Goal: Transaction & Acquisition: Book appointment/travel/reservation

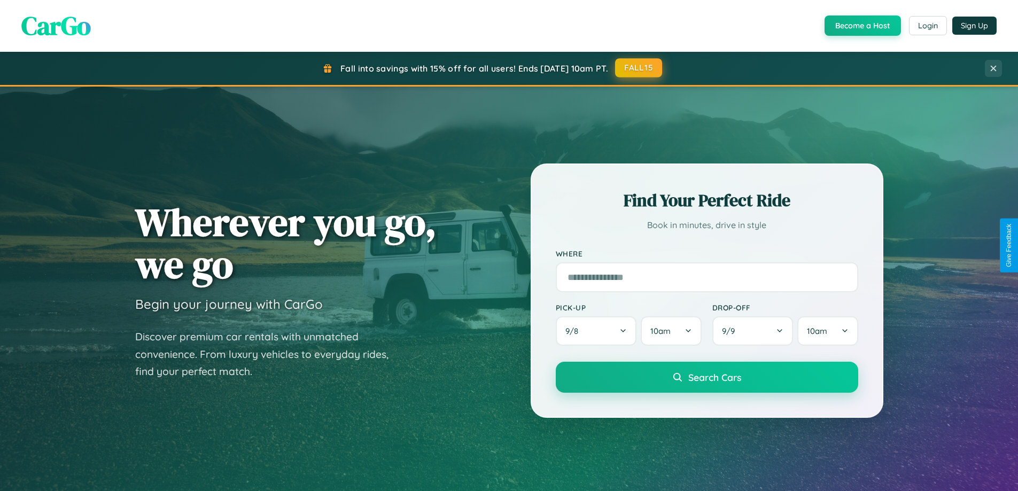
click at [639, 68] on button "FALL15" at bounding box center [638, 67] width 47 height 19
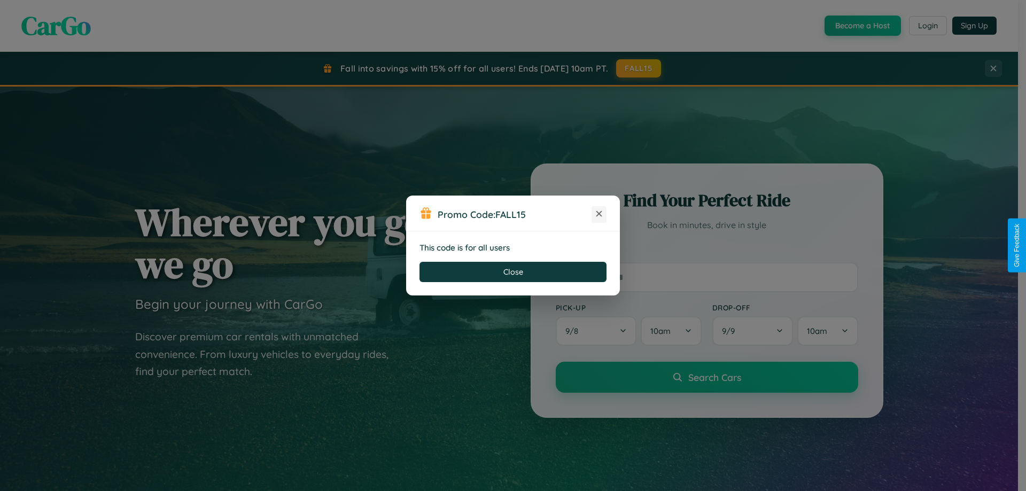
click at [599, 214] on icon at bounding box center [598, 213] width 11 height 11
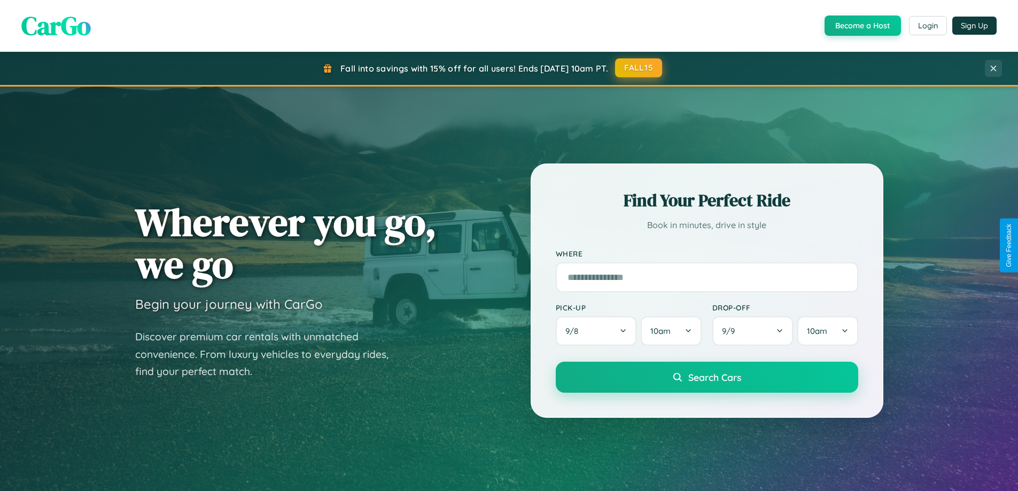
click at [639, 68] on button "FALL15" at bounding box center [638, 67] width 47 height 19
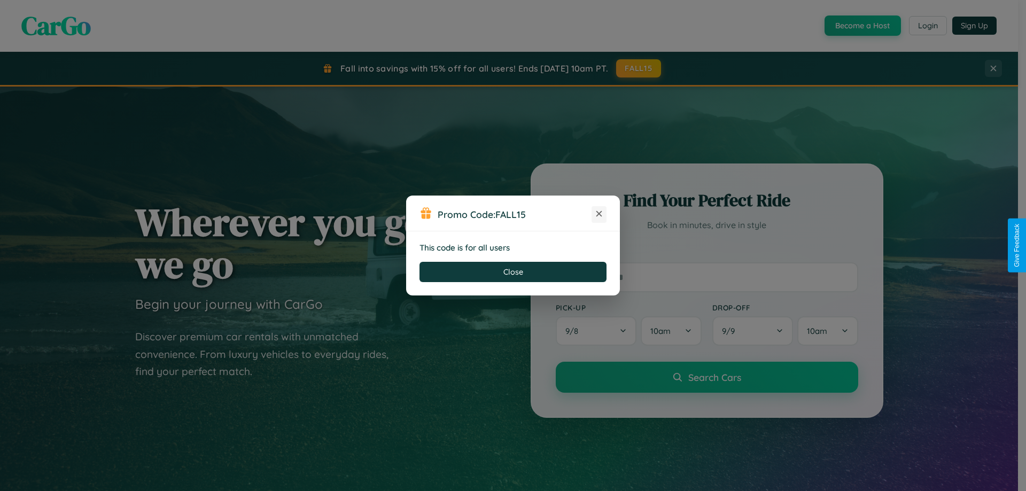
click at [599, 214] on icon at bounding box center [598, 213] width 11 height 11
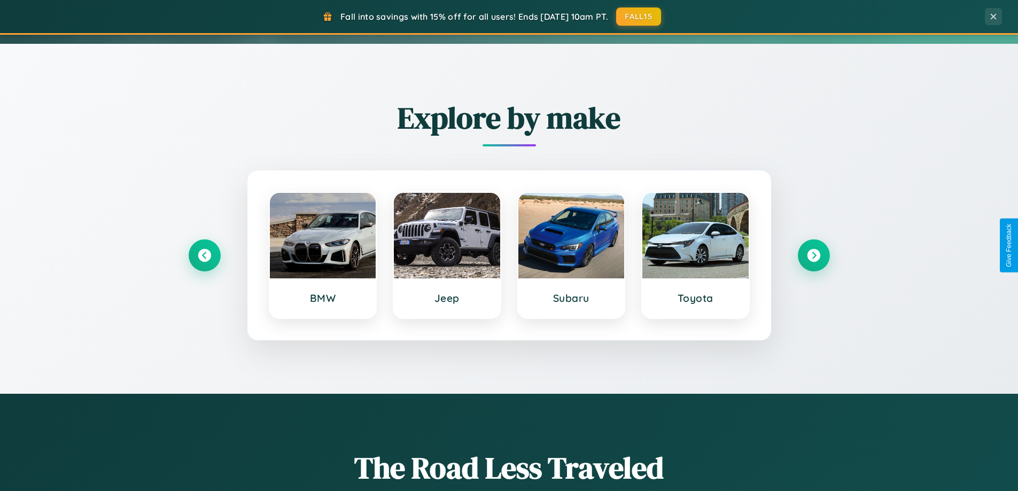
scroll to position [735, 0]
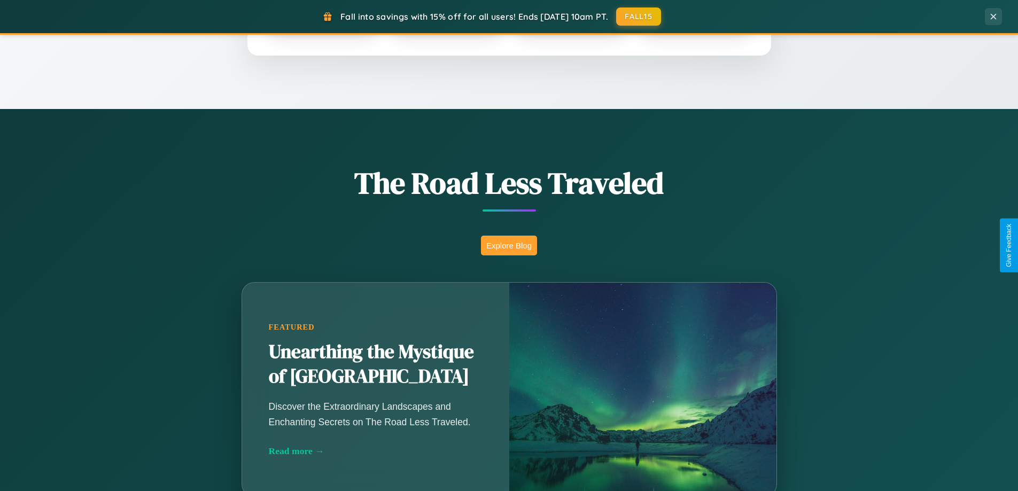
click at [508, 245] on button "Explore Blog" at bounding box center [509, 246] width 56 height 20
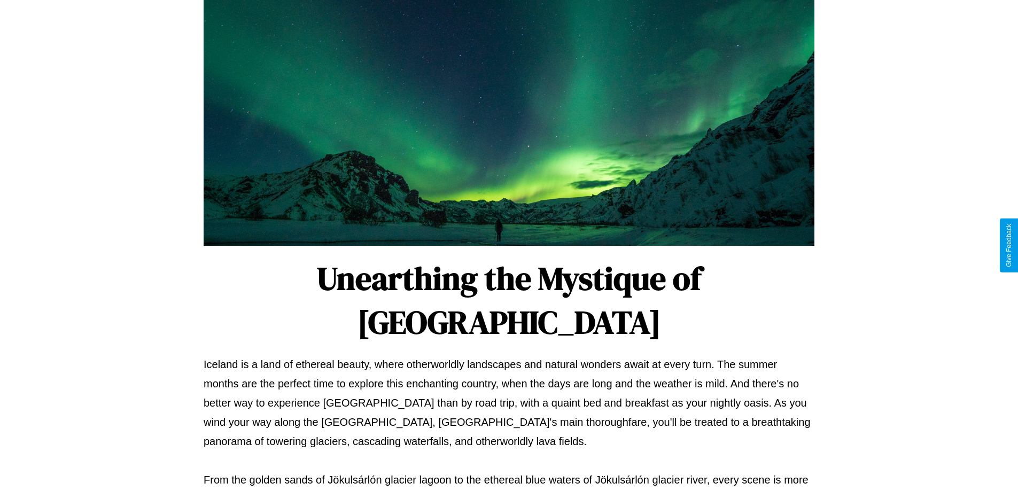
scroll to position [346, 0]
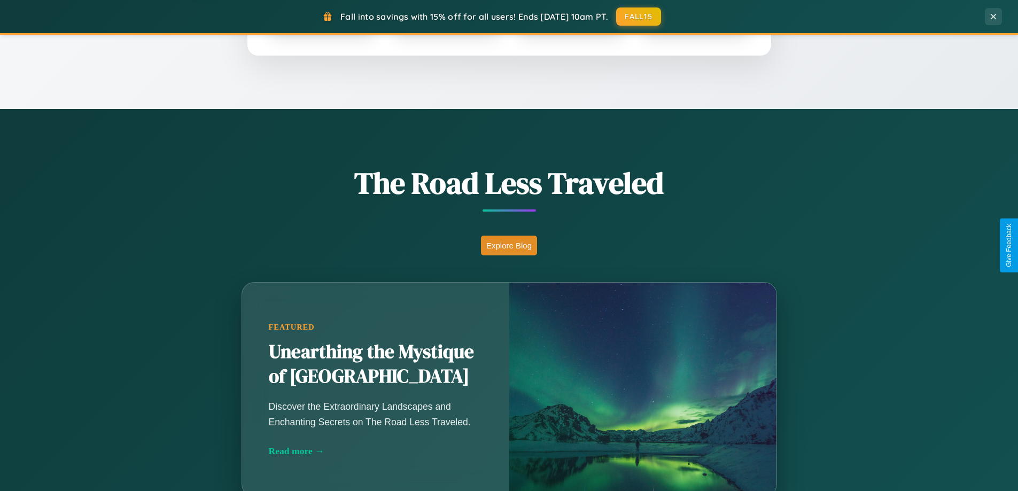
scroll to position [460, 0]
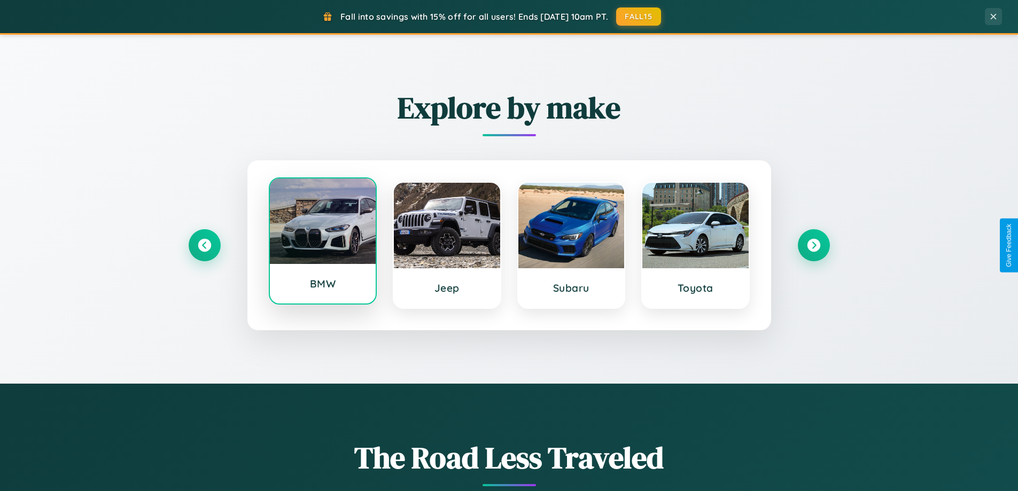
click at [322, 241] on div at bounding box center [323, 220] width 106 height 85
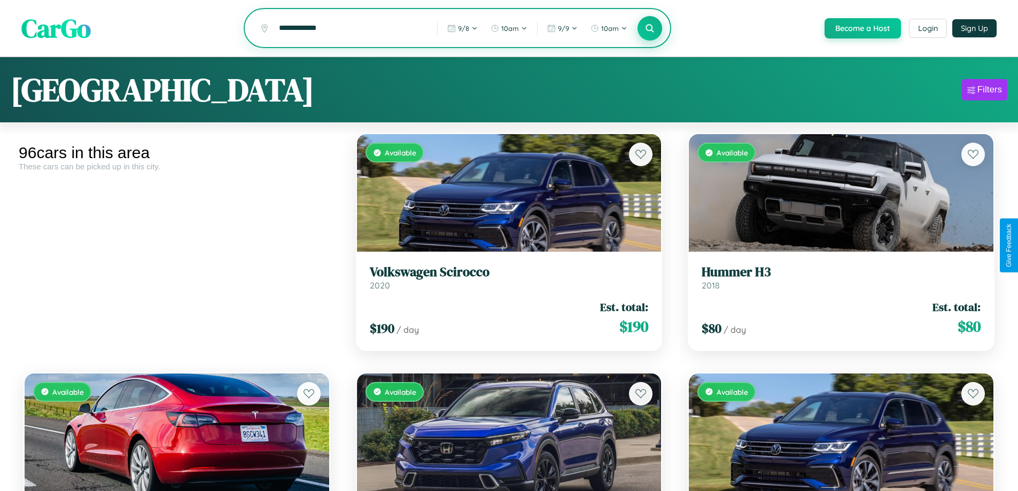
click at [649, 29] on icon at bounding box center [650, 28] width 10 height 10
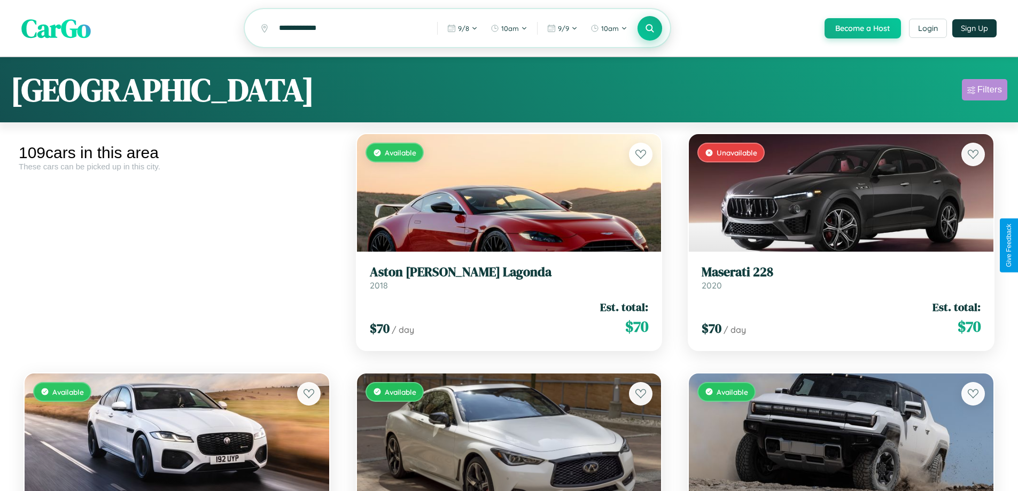
click at [984, 91] on div "Filters" at bounding box center [989, 89] width 25 height 11
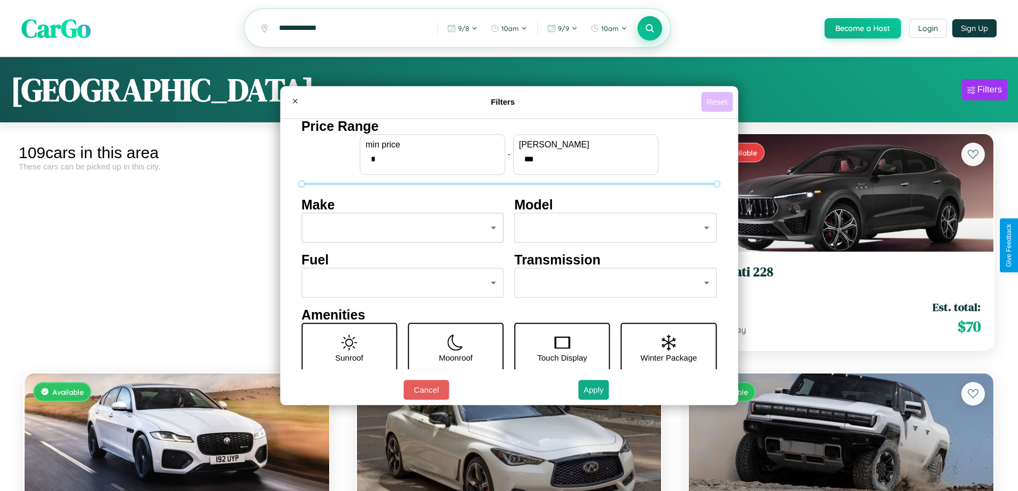
click at [718, 101] on button "Reset" at bounding box center [717, 102] width 32 height 20
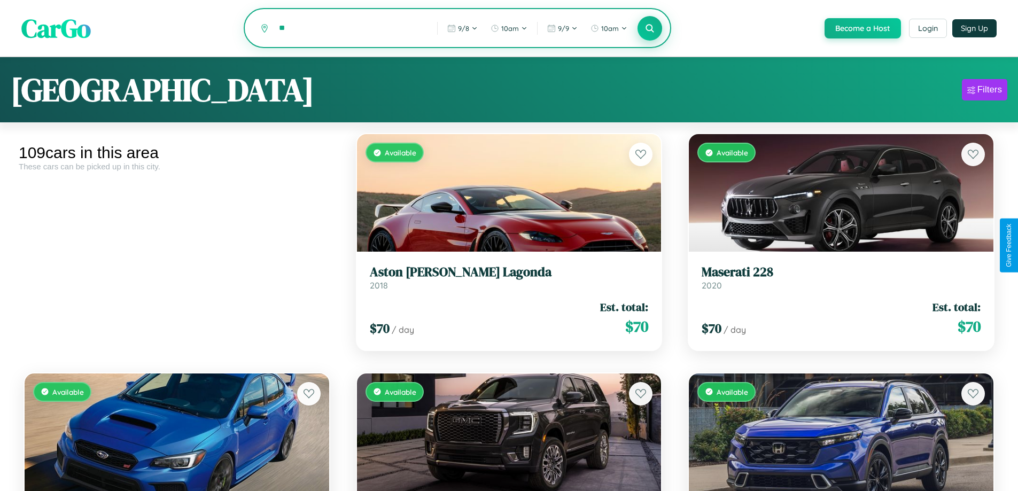
type input "*"
type input "******"
click at [649, 29] on icon at bounding box center [650, 28] width 10 height 10
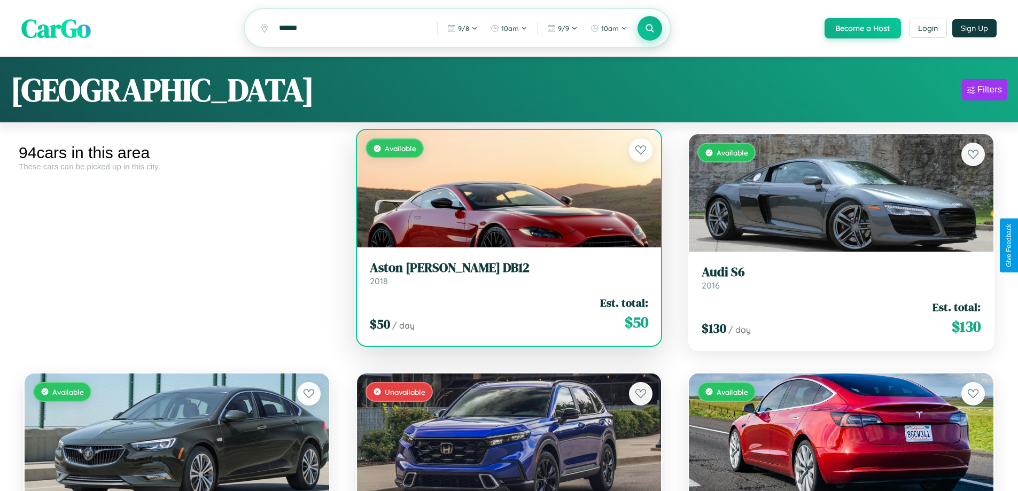
click at [504, 275] on h3 "Aston [PERSON_NAME] DB12" at bounding box center [509, 267] width 279 height 15
